Goal: Task Accomplishment & Management: Use online tool/utility

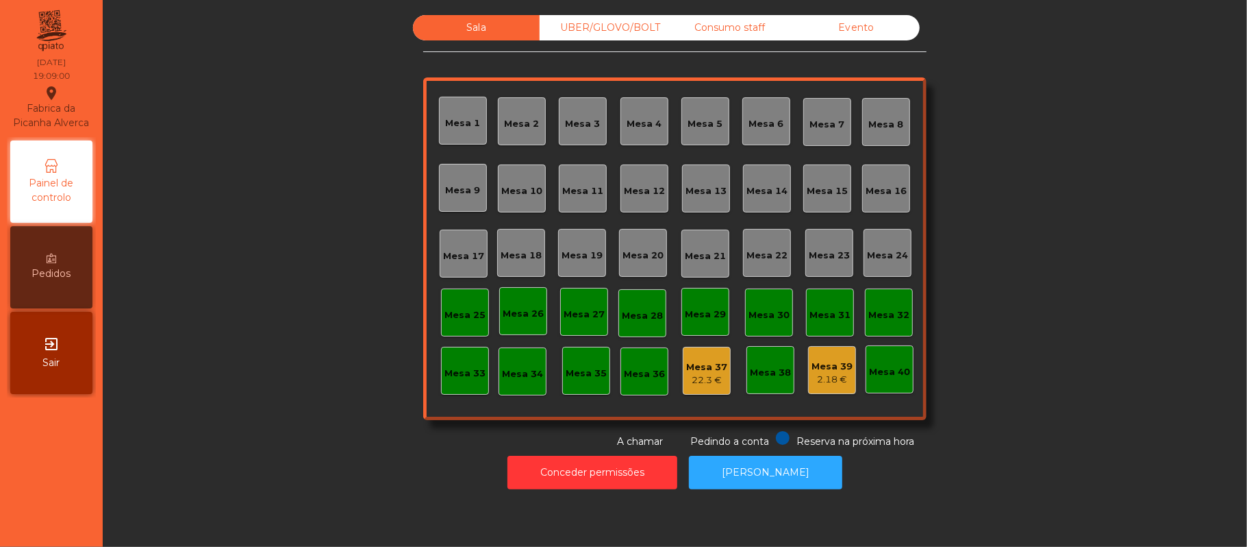
click at [744, 32] on div "Consumo staff" at bounding box center [729, 27] width 127 height 25
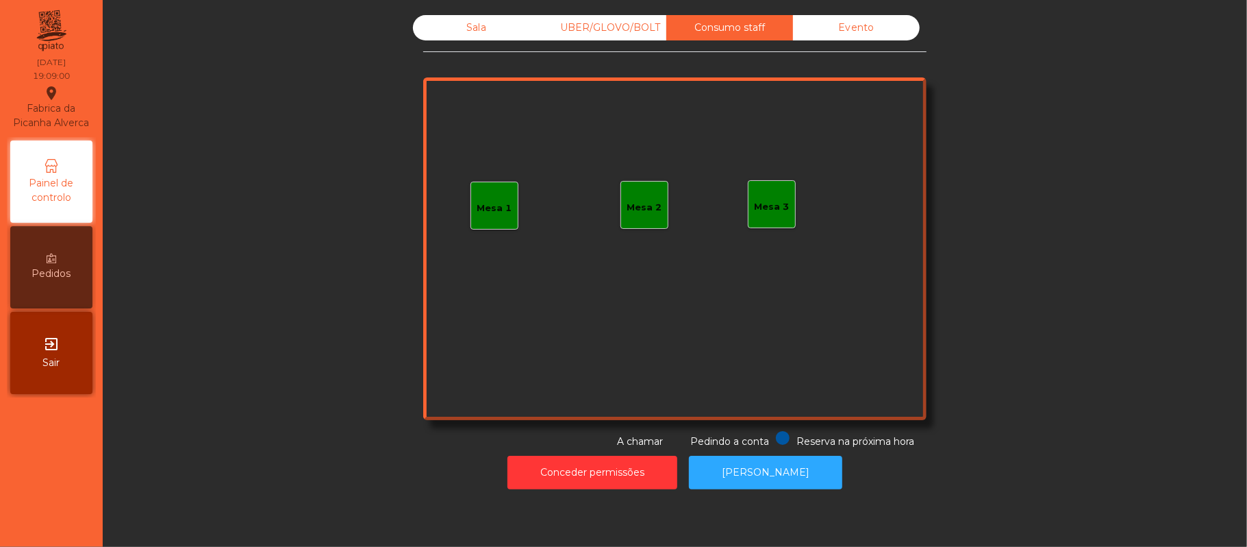
click at [755, 214] on div "Mesa 3" at bounding box center [772, 204] width 48 height 48
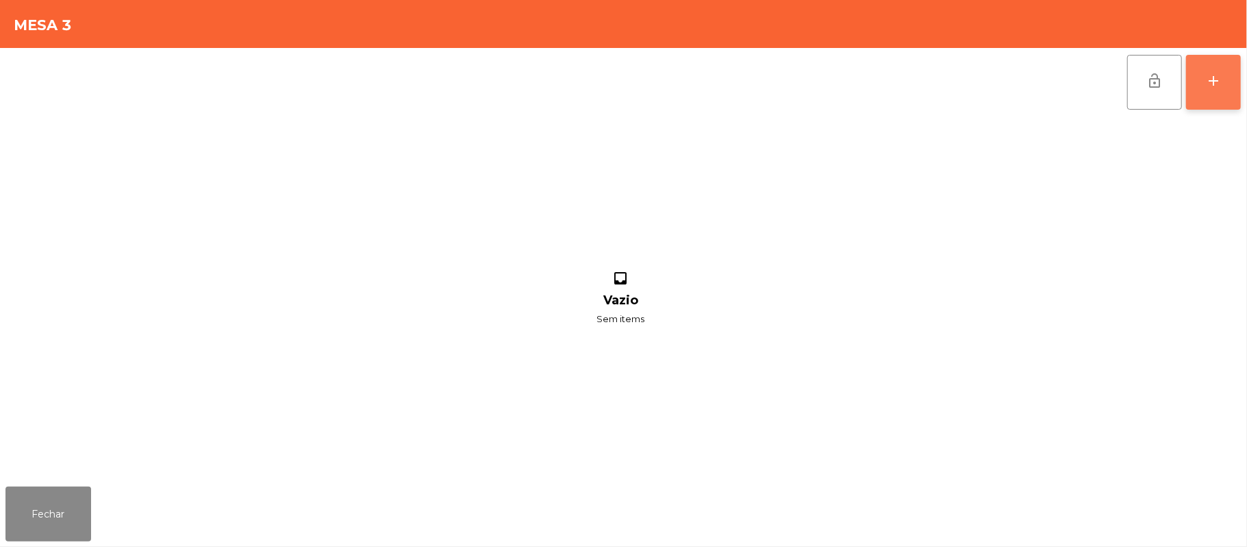
click at [1210, 83] on div "add" at bounding box center [1214, 81] width 16 height 16
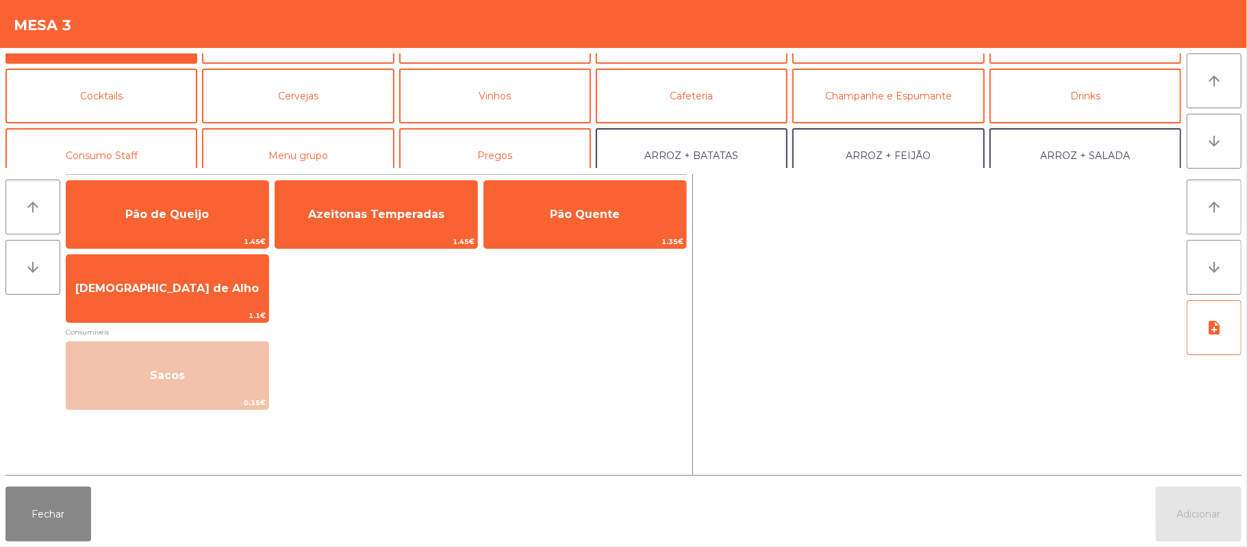
scroll to position [51, 0]
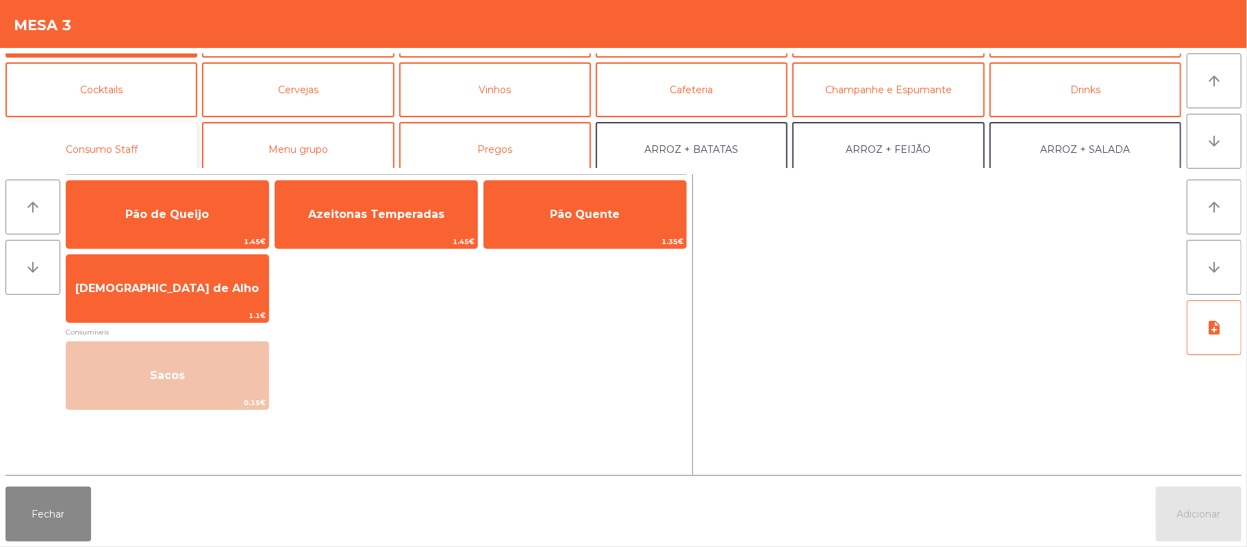
click at [152, 149] on button "Consumo Staff" at bounding box center [101, 149] width 192 height 55
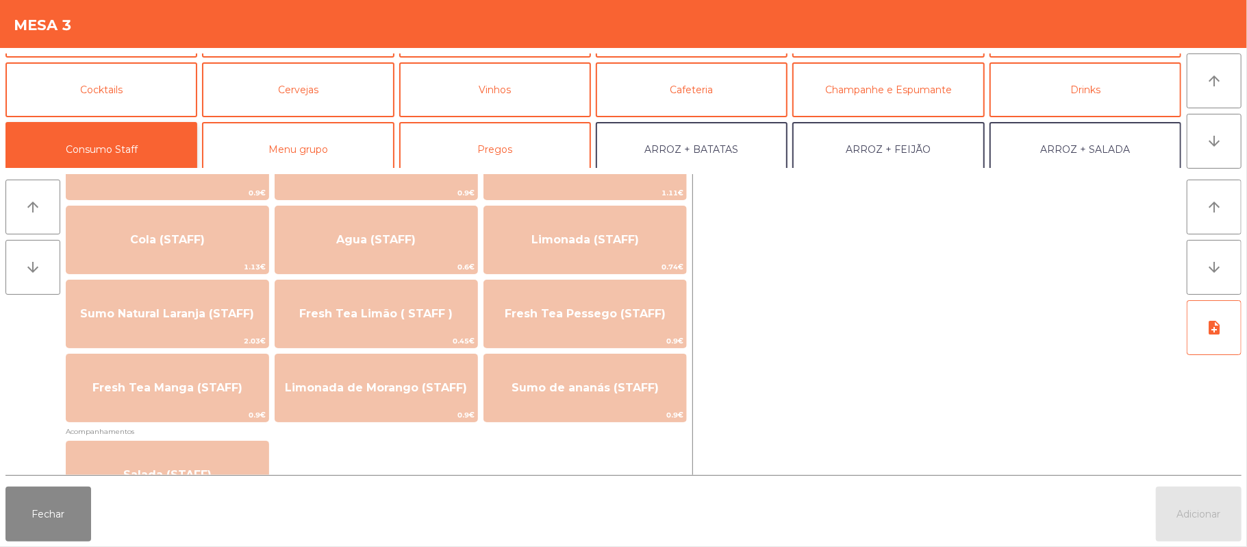
scroll to position [327, 0]
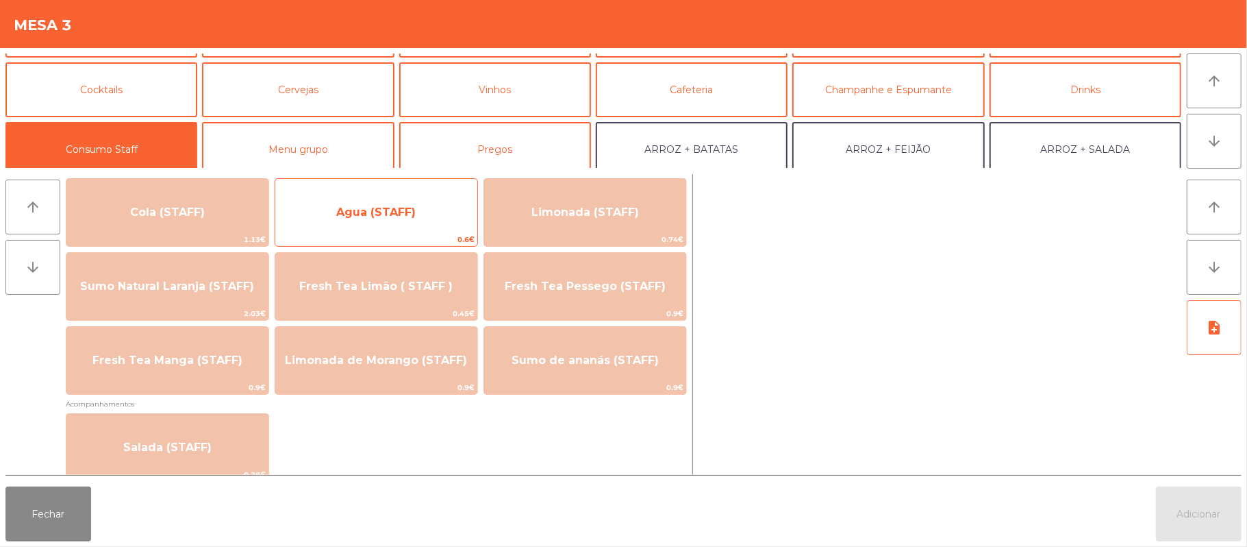
click at [430, 223] on span "Agua (STAFF)" at bounding box center [376, 212] width 202 height 37
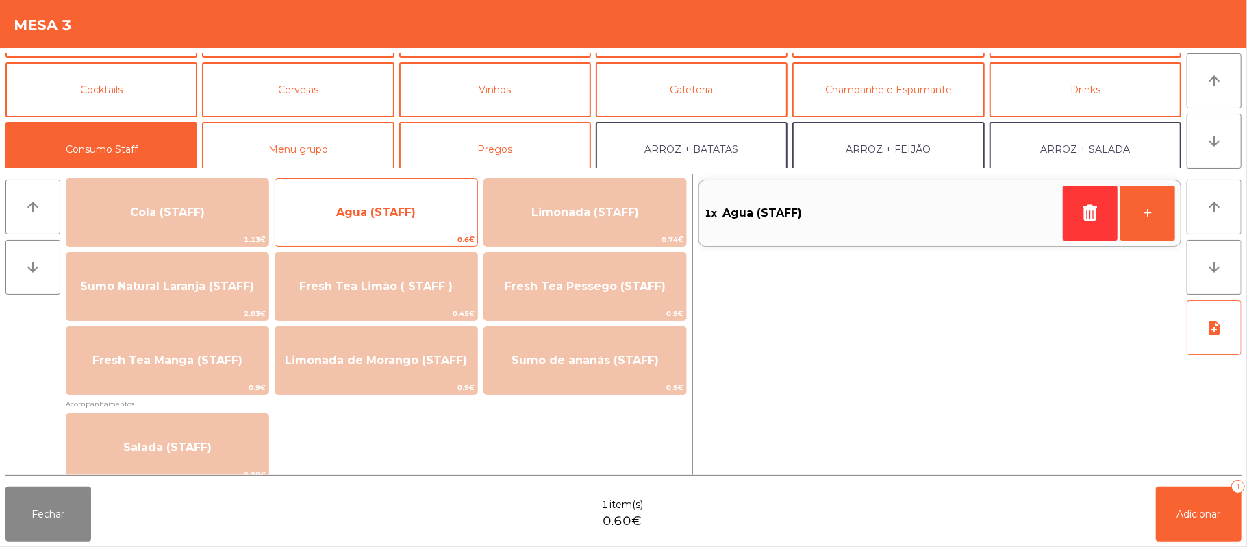
click at [429, 208] on span "Agua (STAFF)" at bounding box center [376, 212] width 202 height 37
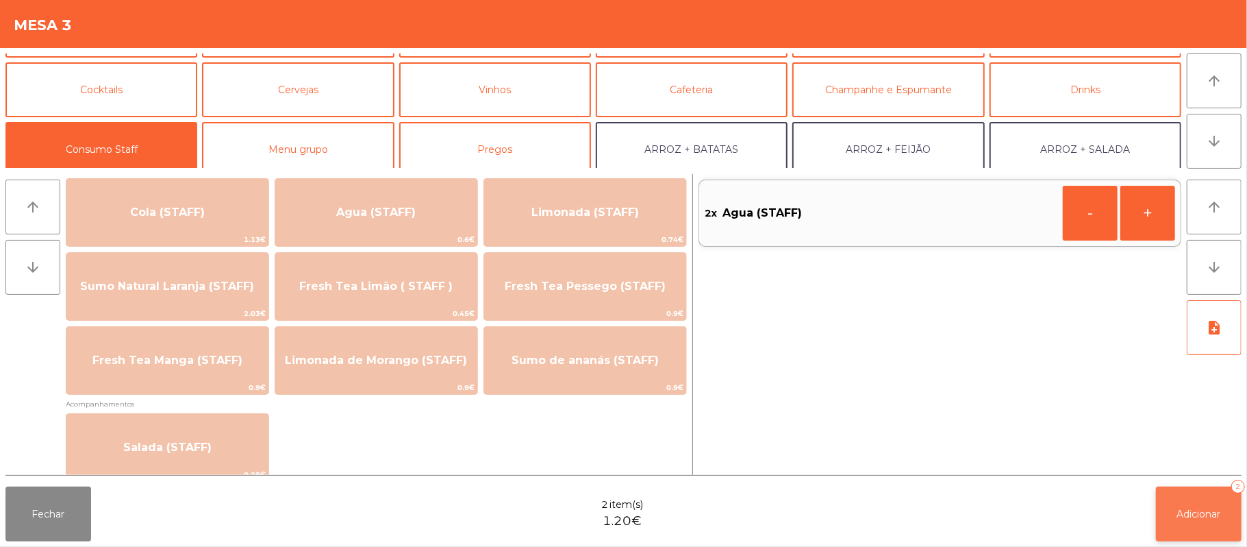
click at [1208, 499] on button "Adicionar 2" at bounding box center [1199, 513] width 86 height 55
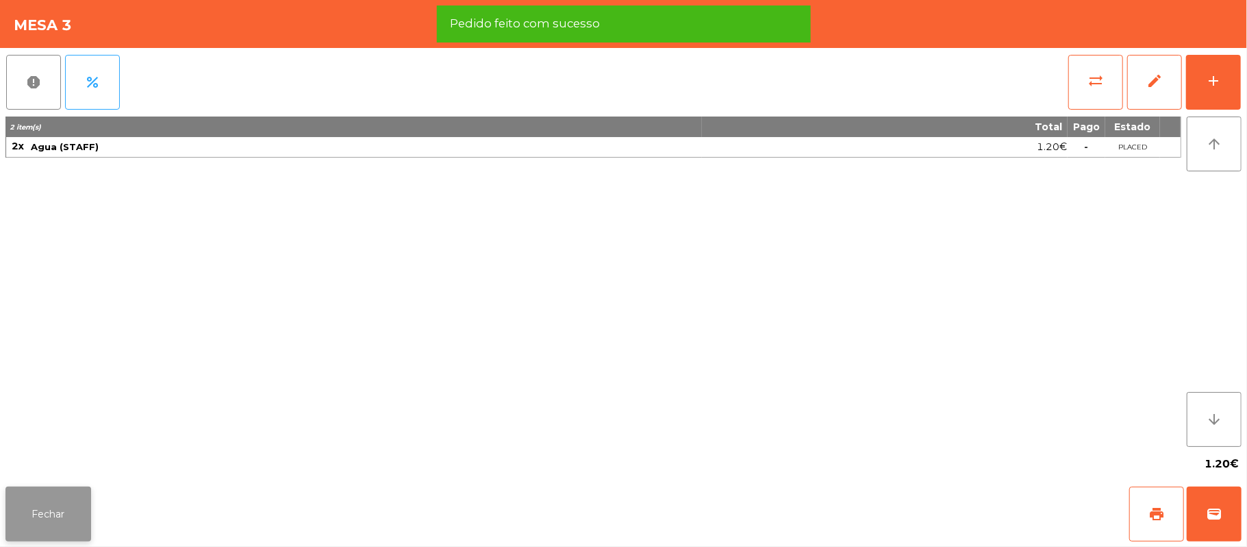
click at [45, 504] on button "Fechar" at bounding box center [48, 513] width 86 height 55
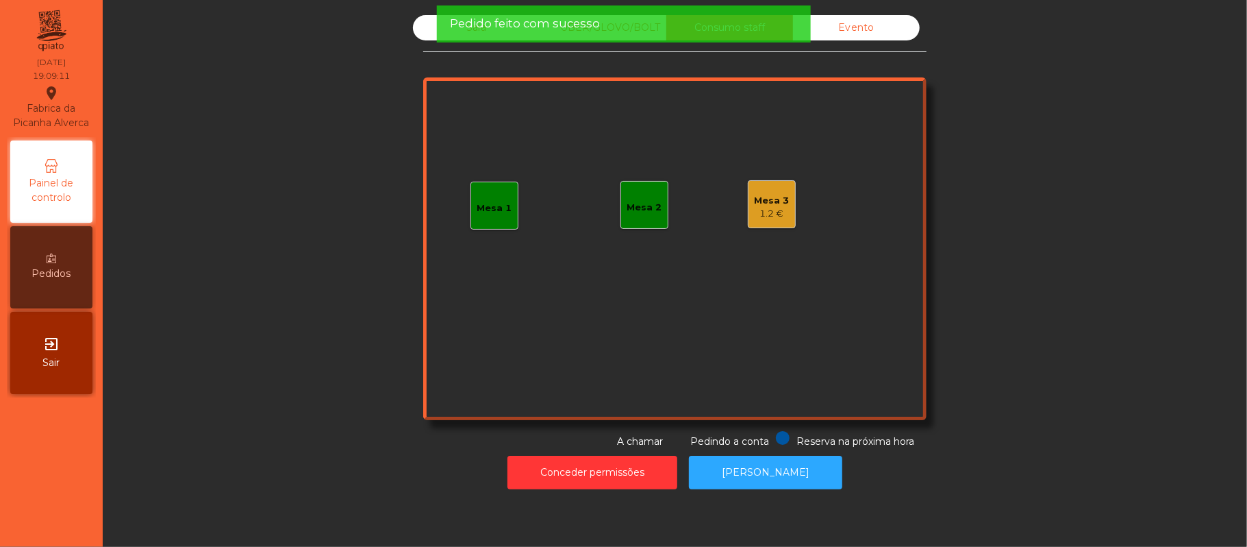
click at [471, 25] on span "Pedido feito com sucesso" at bounding box center [525, 23] width 150 height 17
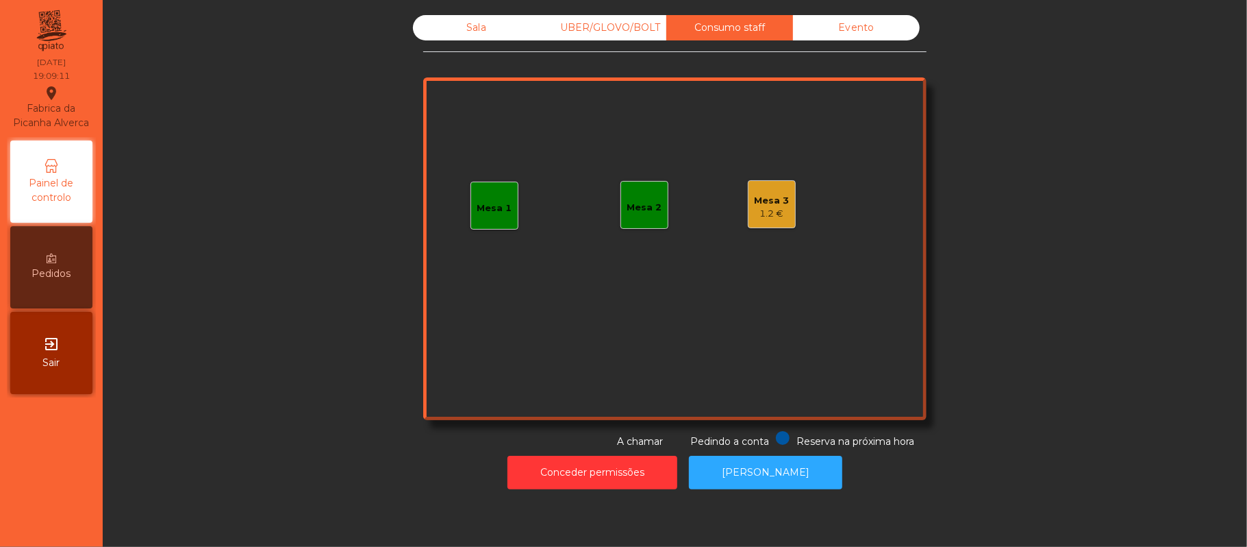
click at [474, 29] on div "Sala" at bounding box center [476, 27] width 127 height 25
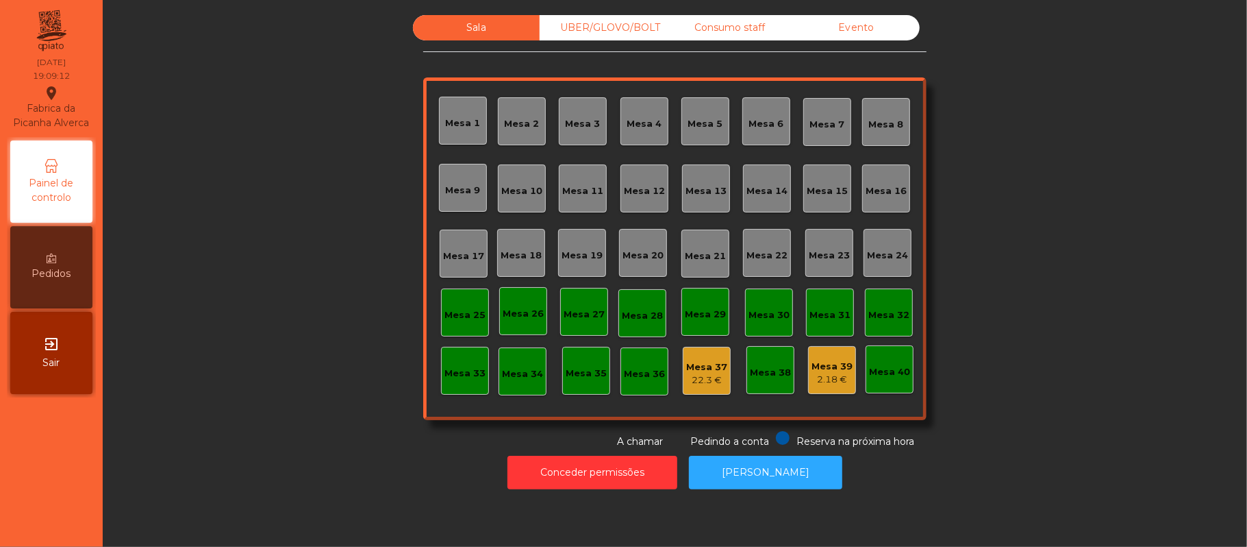
click at [818, 371] on div "Mesa 39" at bounding box center [832, 367] width 41 height 14
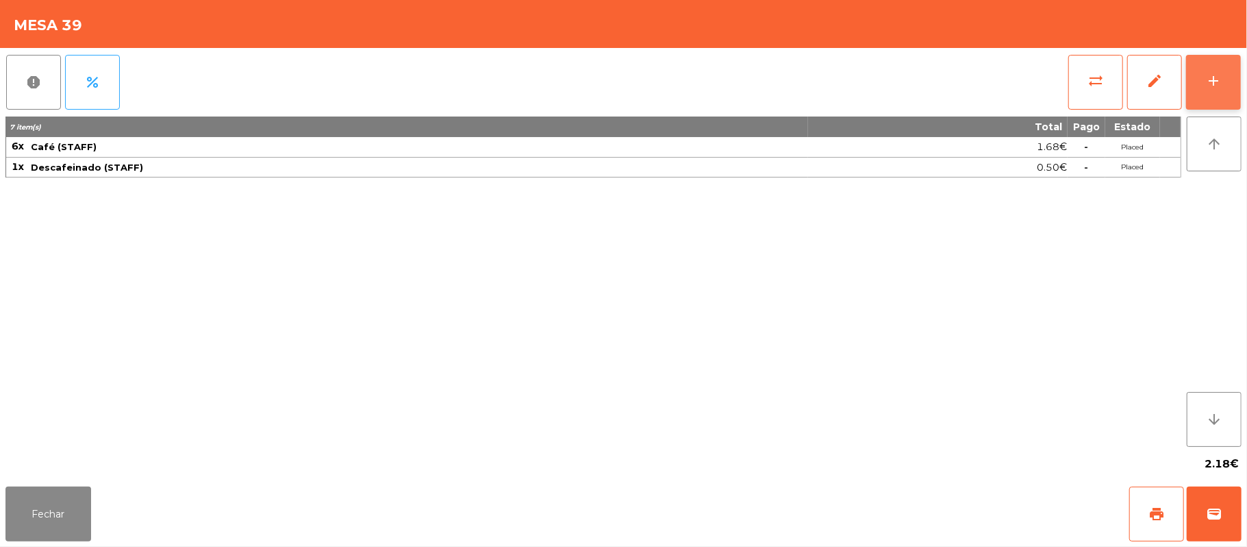
click at [1212, 82] on div "add" at bounding box center [1214, 81] width 16 height 16
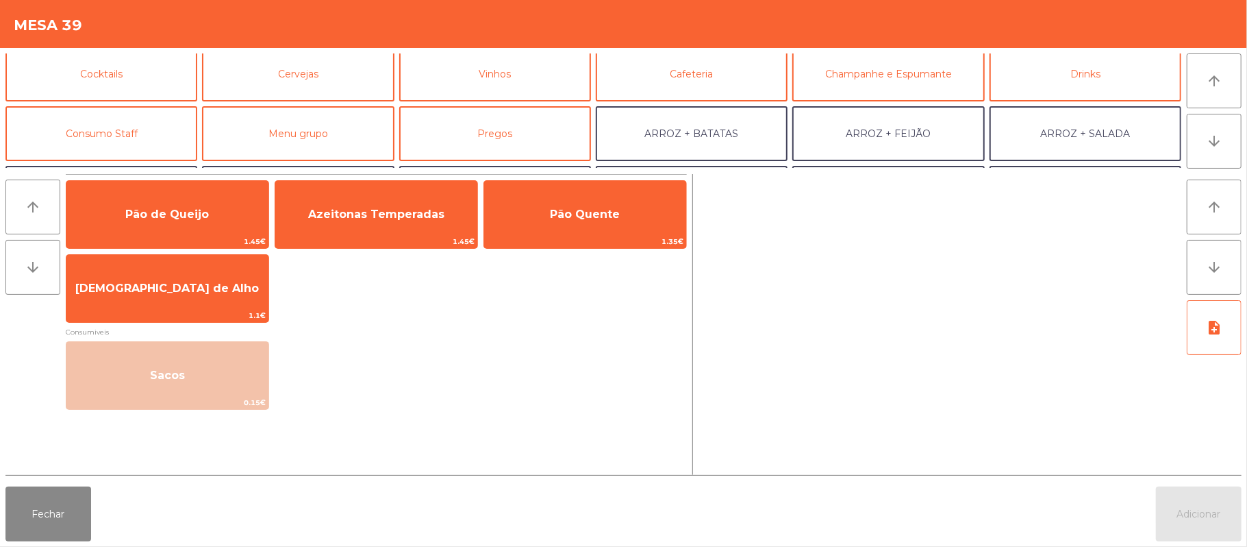
scroll to position [67, 0]
click at [136, 126] on button "Consumo Staff" at bounding box center [101, 132] width 192 height 55
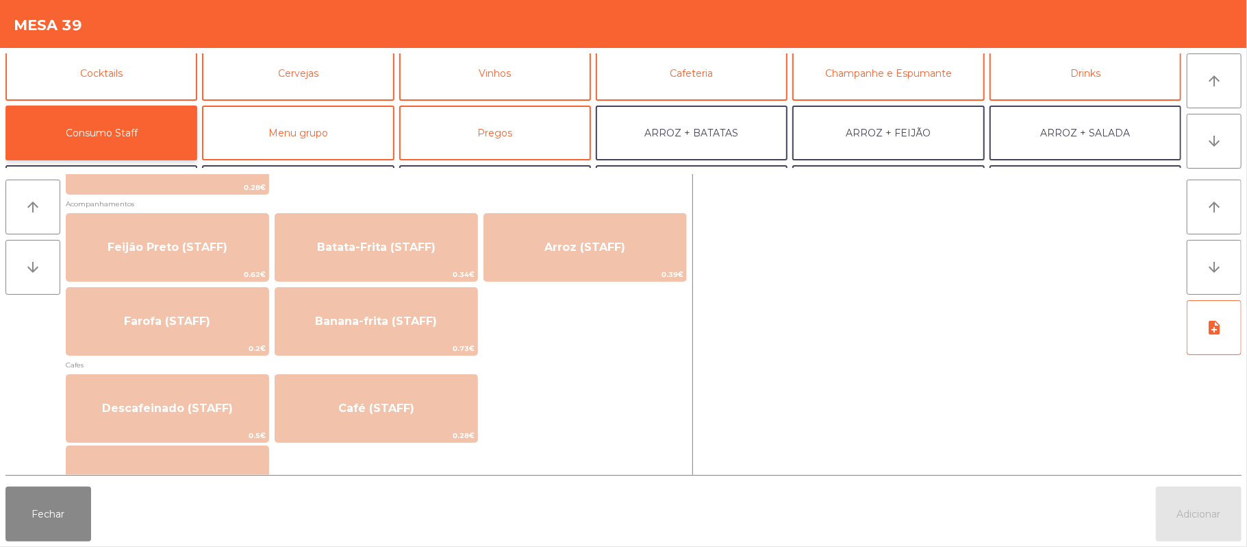
scroll to position [650, 0]
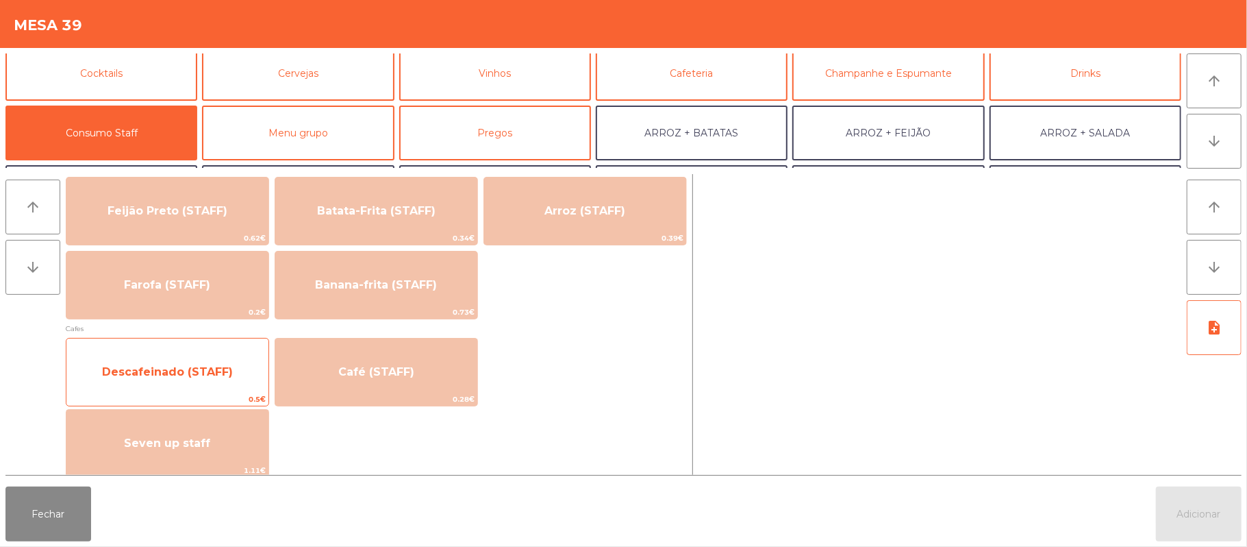
click at [206, 362] on span "Descafeinado (STAFF)" at bounding box center [167, 371] width 202 height 37
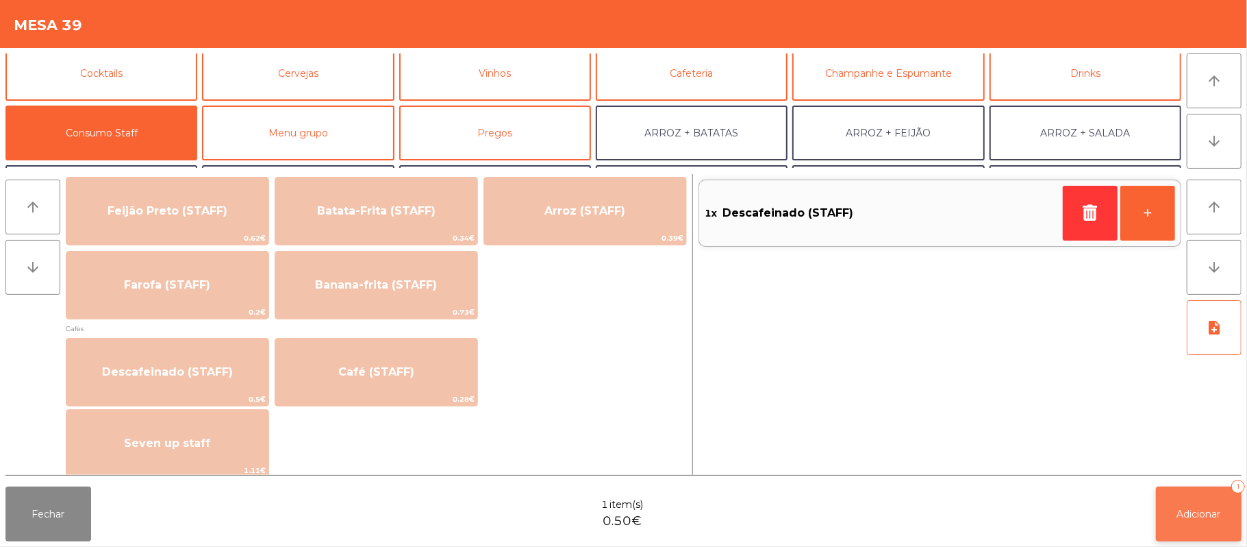
click at [1196, 506] on button "Adicionar 1" at bounding box center [1199, 513] width 86 height 55
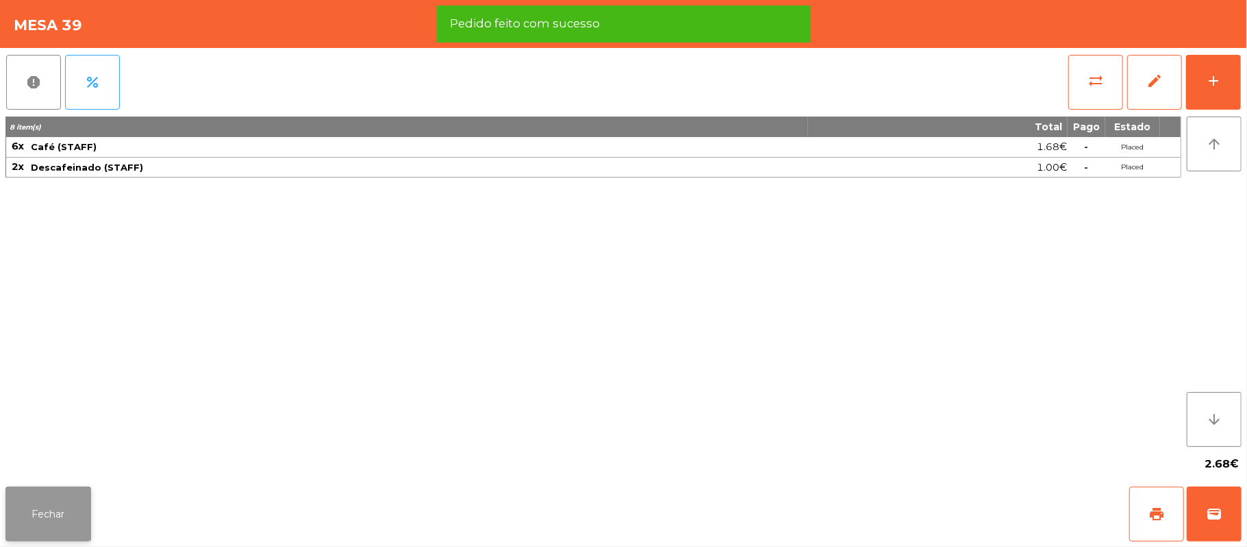
click at [55, 511] on button "Fechar" at bounding box center [48, 513] width 86 height 55
